Goal: Register for event/course

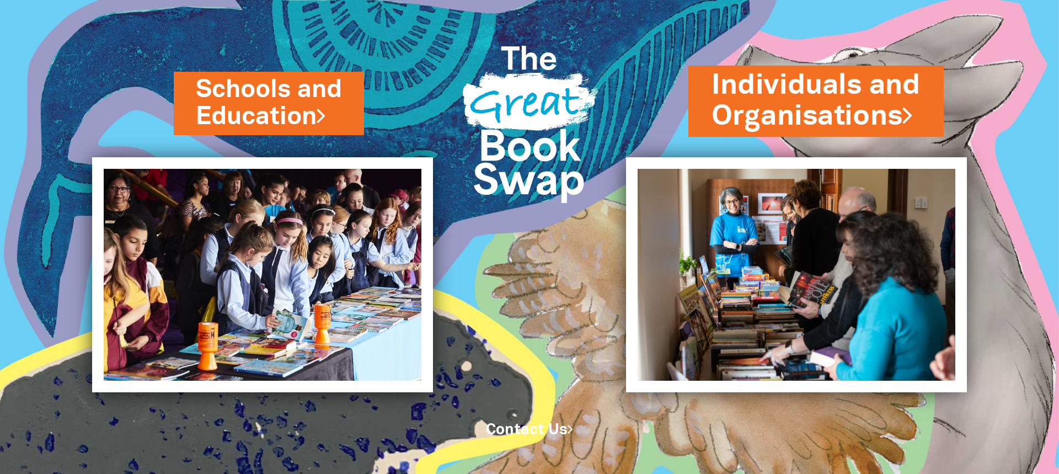
click at [745, 109] on link "Individuals and Organisations" at bounding box center [816, 101] width 209 height 70
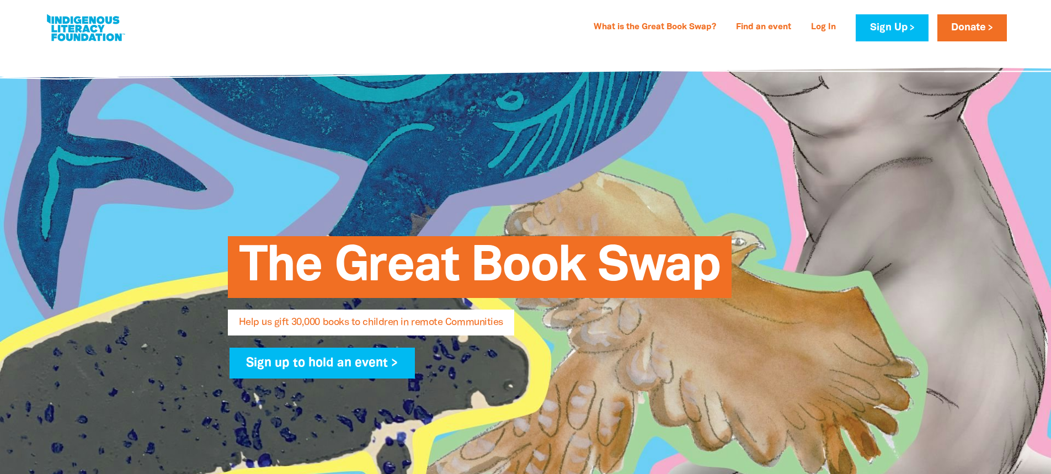
select select "AU"
click at [674, 30] on link "What is the Great Book Swap?" at bounding box center [655, 28] width 136 height 18
select select "AU"
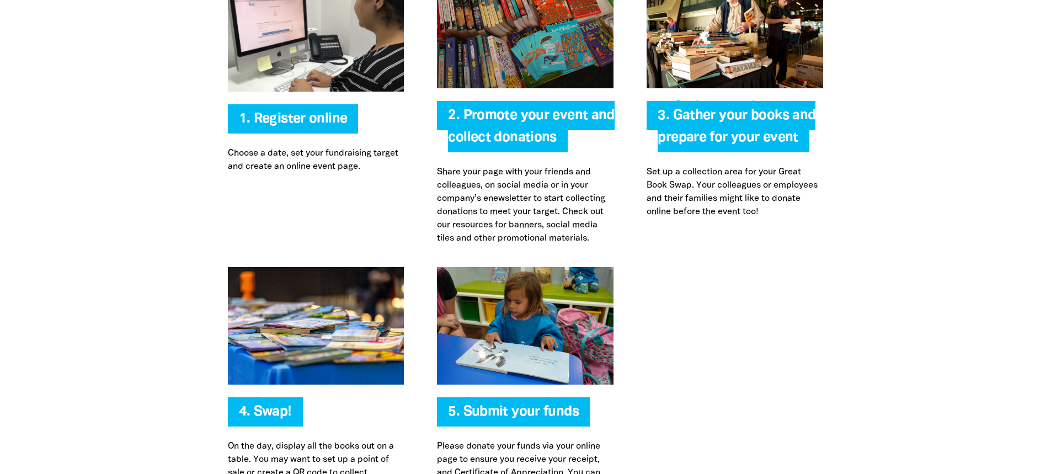
scroll to position [2408, 0]
